Goal: Task Accomplishment & Management: Manage account settings

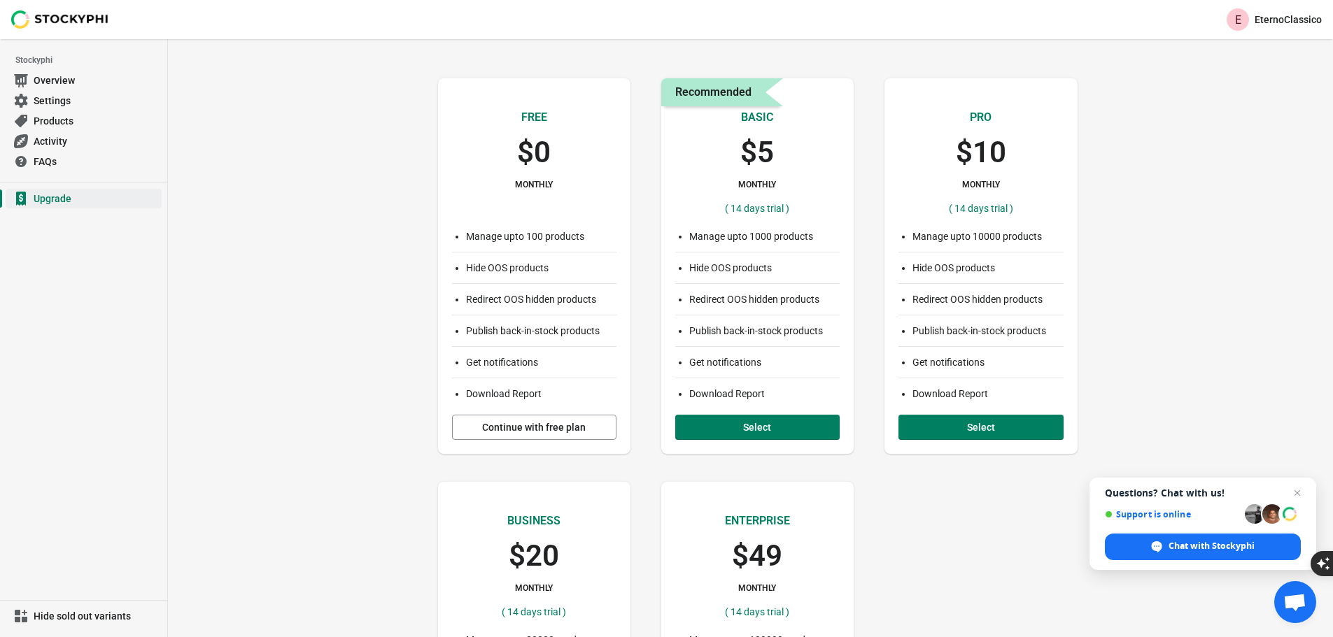
scroll to position [834, 0]
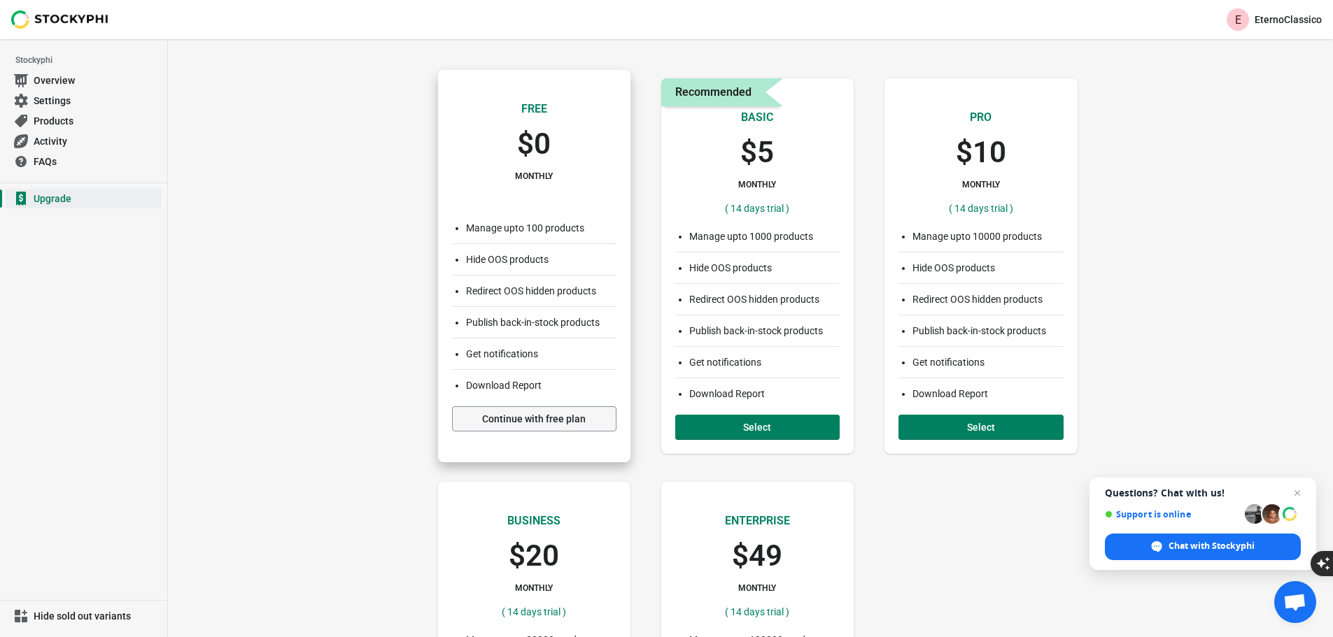
click at [544, 409] on button "Continue with free plan" at bounding box center [534, 419] width 164 height 25
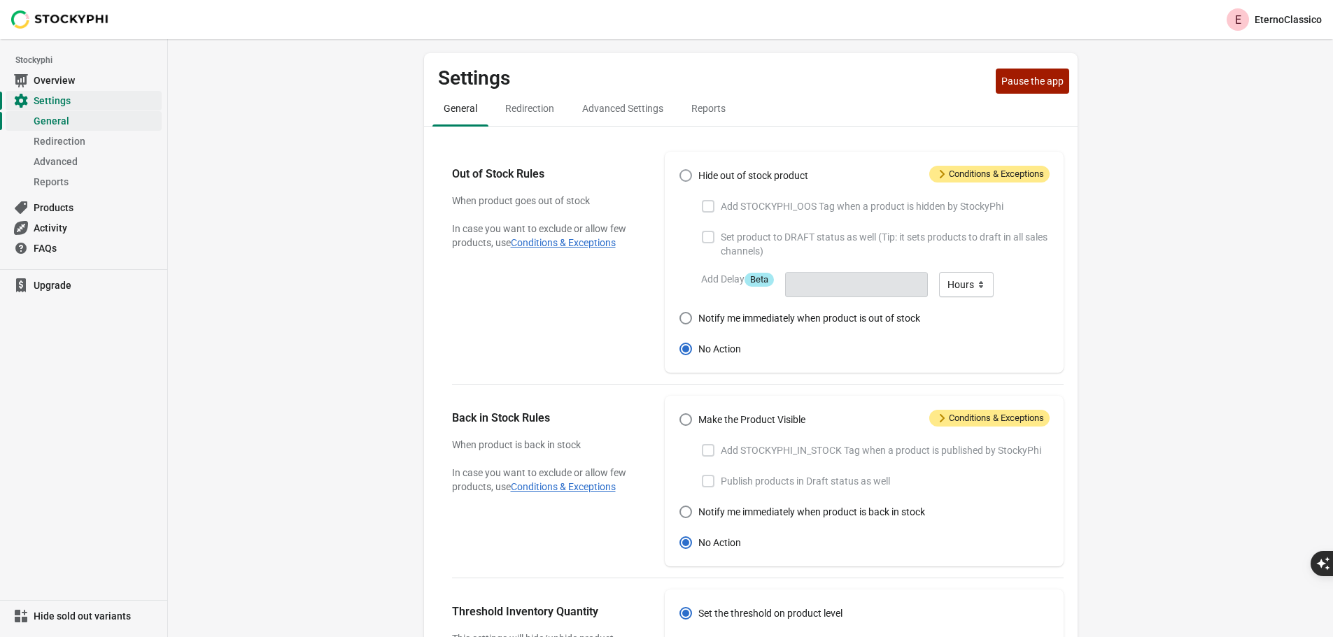
scroll to position [834, 0]
click at [693, 175] on label "Hide out of stock product" at bounding box center [743, 176] width 129 height 20
click at [680, 170] on input "Hide out of stock product" at bounding box center [679, 169] width 1 height 1
radio input "true"
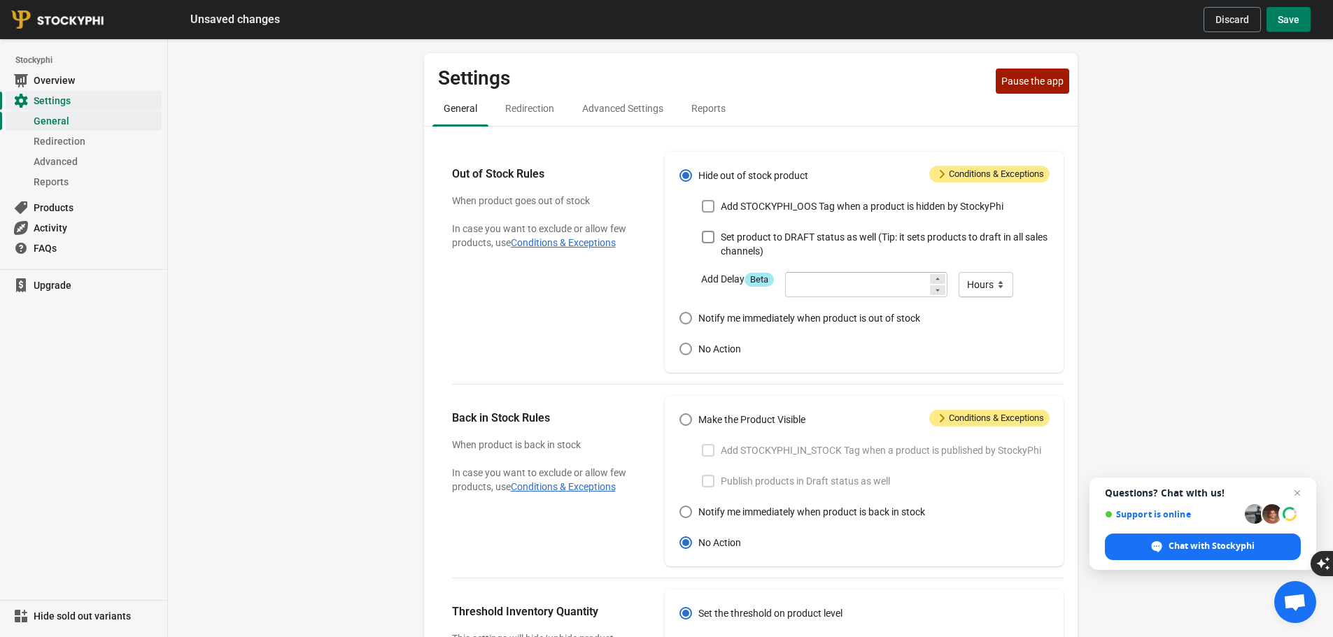
click at [767, 203] on span "Add STOCKYPHI_OOS Tag when a product is hidden by StockyPhi" at bounding box center [862, 206] width 283 height 14
click at [702, 201] on input "Add STOCKYPHI_OOS Tag when a product is hidden by StockyPhi" at bounding box center [702, 200] width 1 height 1
checkbox input "true"
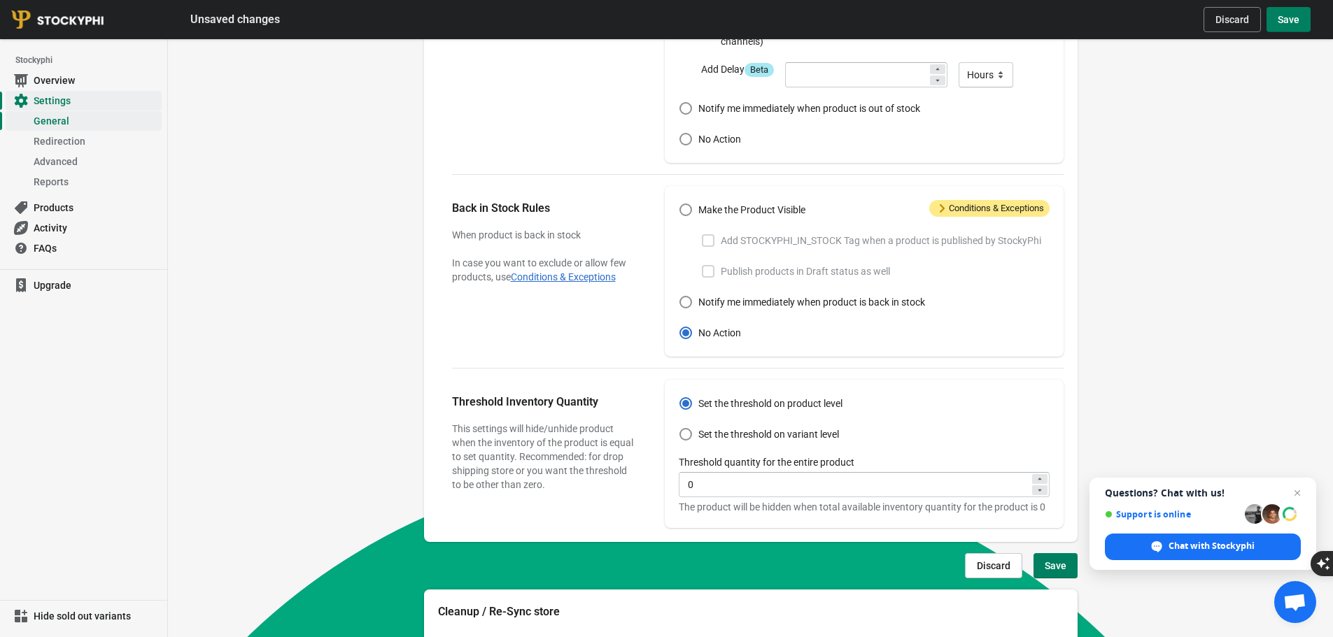
scroll to position [420, 0]
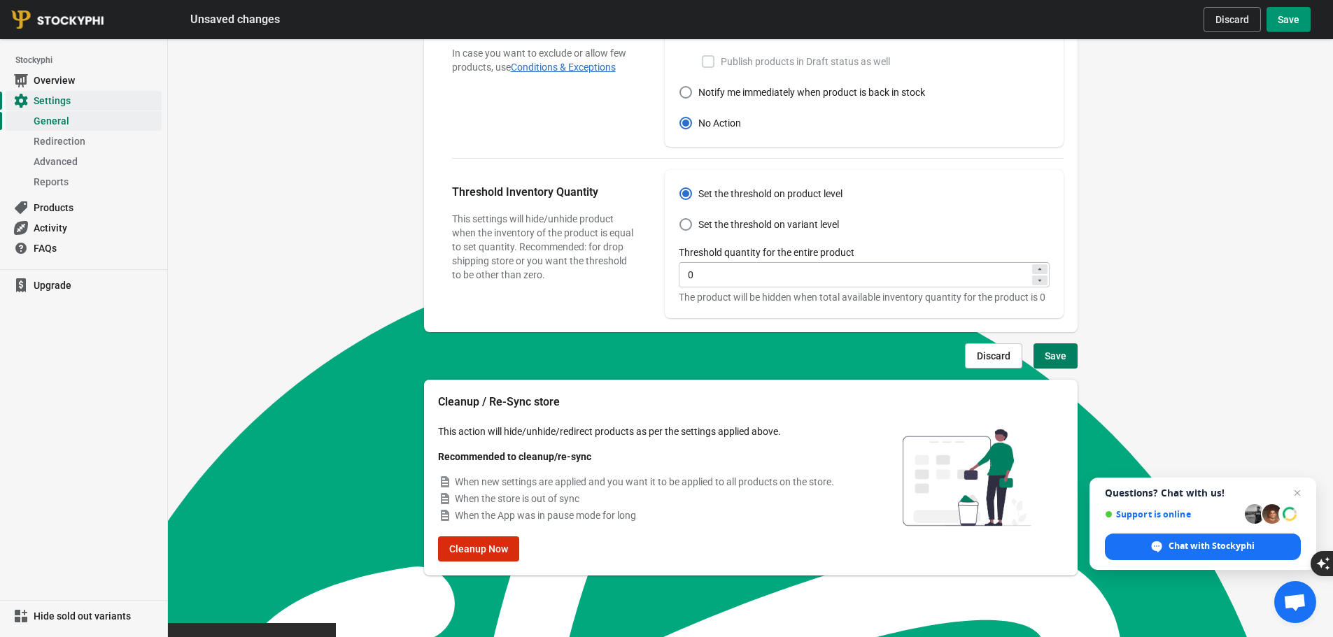
click at [1294, 20] on span "Save" at bounding box center [1289, 19] width 22 height 11
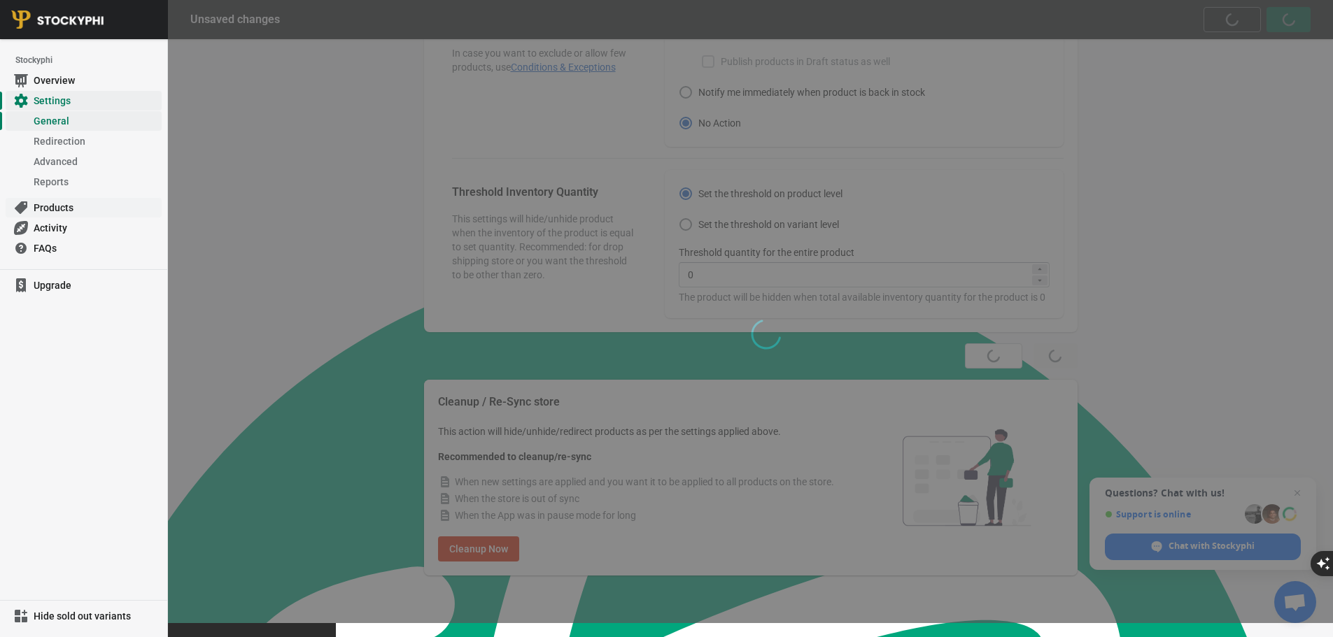
click at [57, 214] on span "Products" at bounding box center [96, 208] width 125 height 14
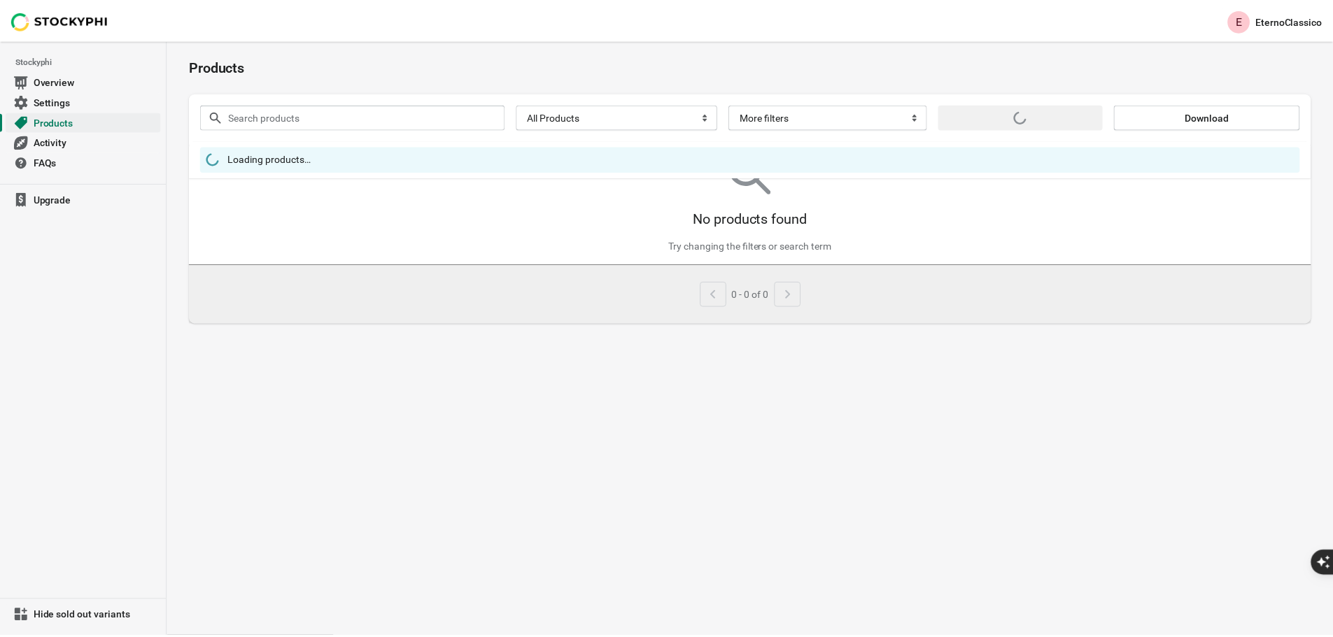
scroll to position [834, 0]
drag, startPoint x: 0, startPoint y: 0, endPoint x: 276, endPoint y: 84, distance: 288.8
click at [276, 84] on div "Products" at bounding box center [755, 65] width 1131 height 53
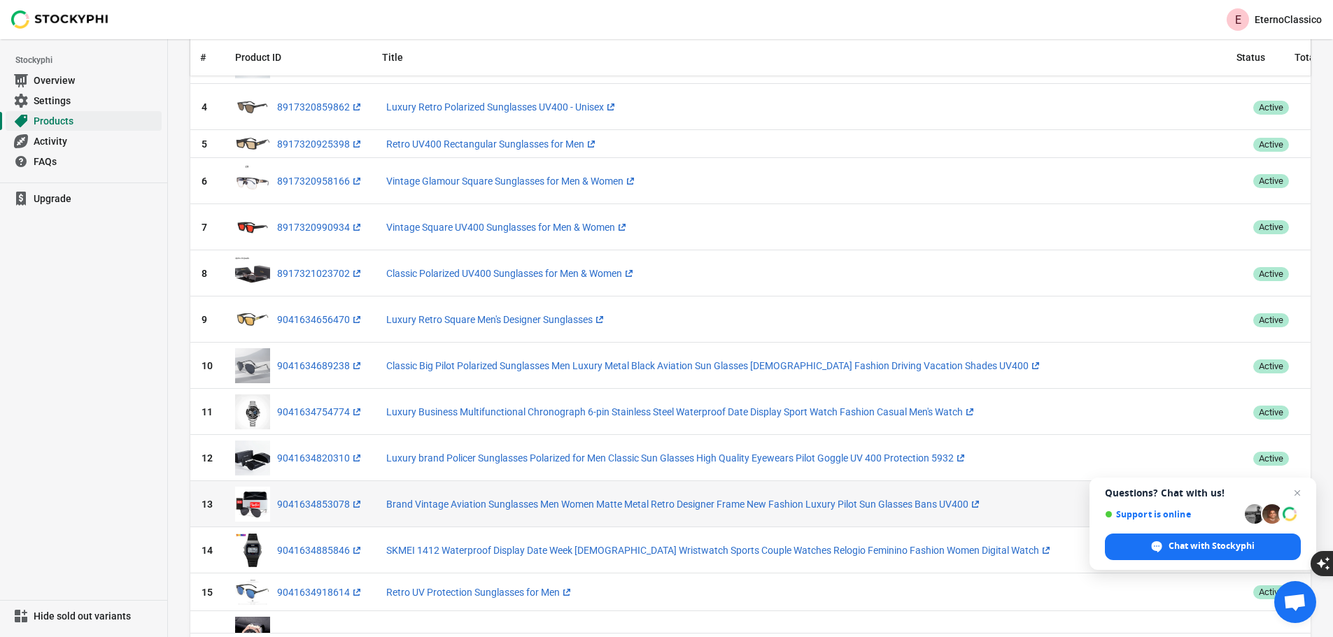
scroll to position [0, 0]
